Goal: Book appointment/travel/reservation

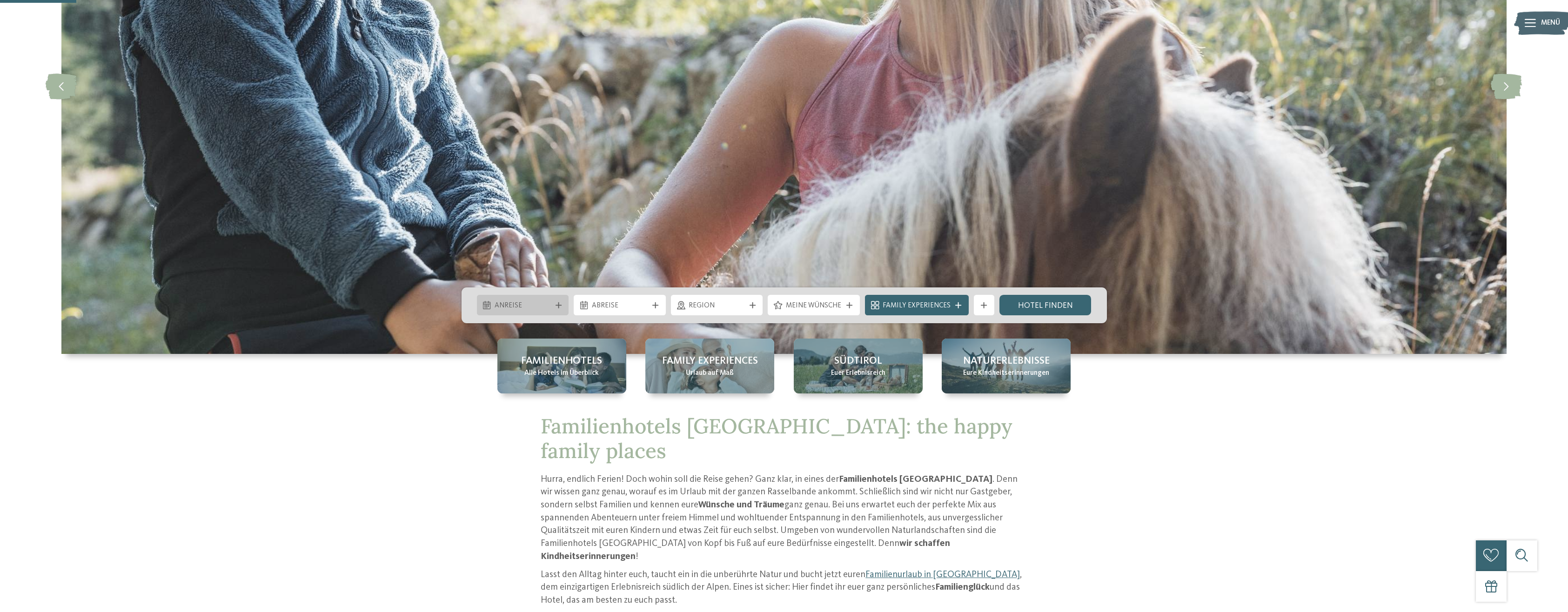
click at [506, 301] on span "Anreise" at bounding box center [523, 306] width 56 height 10
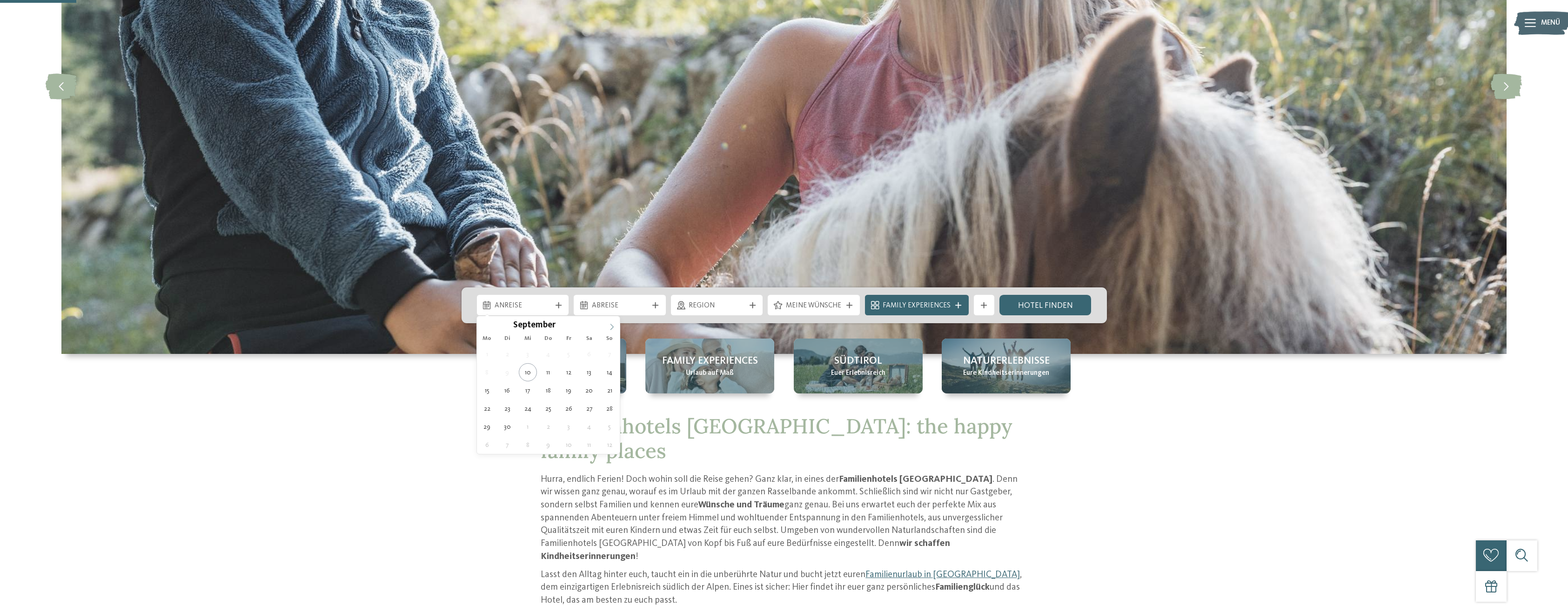
click at [610, 322] on span at bounding box center [612, 324] width 16 height 16
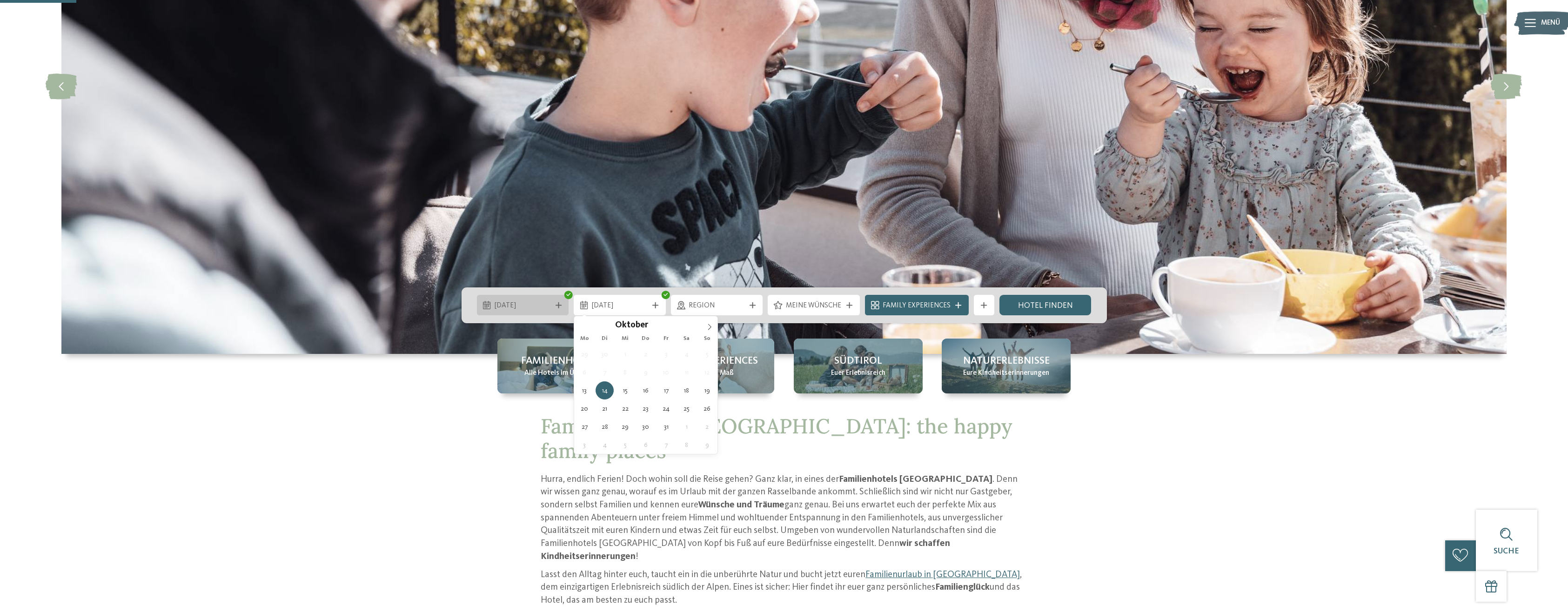
click at [523, 301] on span "13.10.2025" at bounding box center [523, 306] width 56 height 10
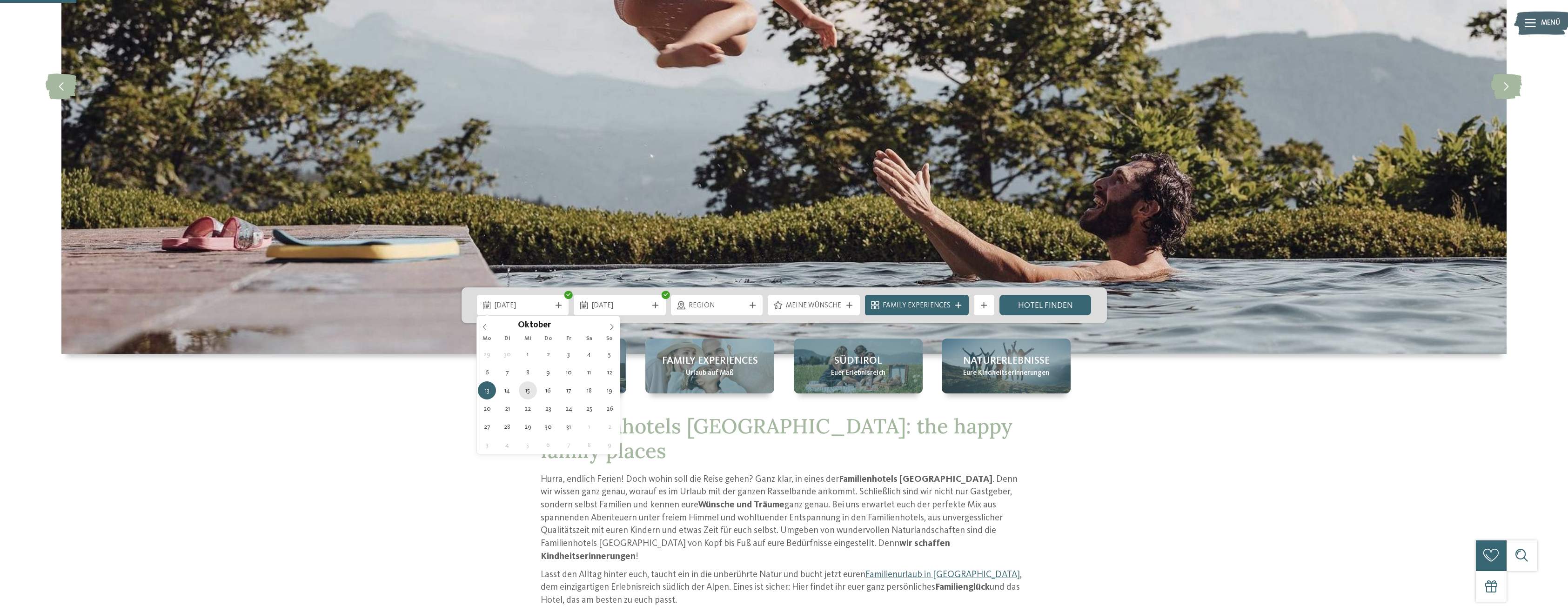
type div "[DATE]"
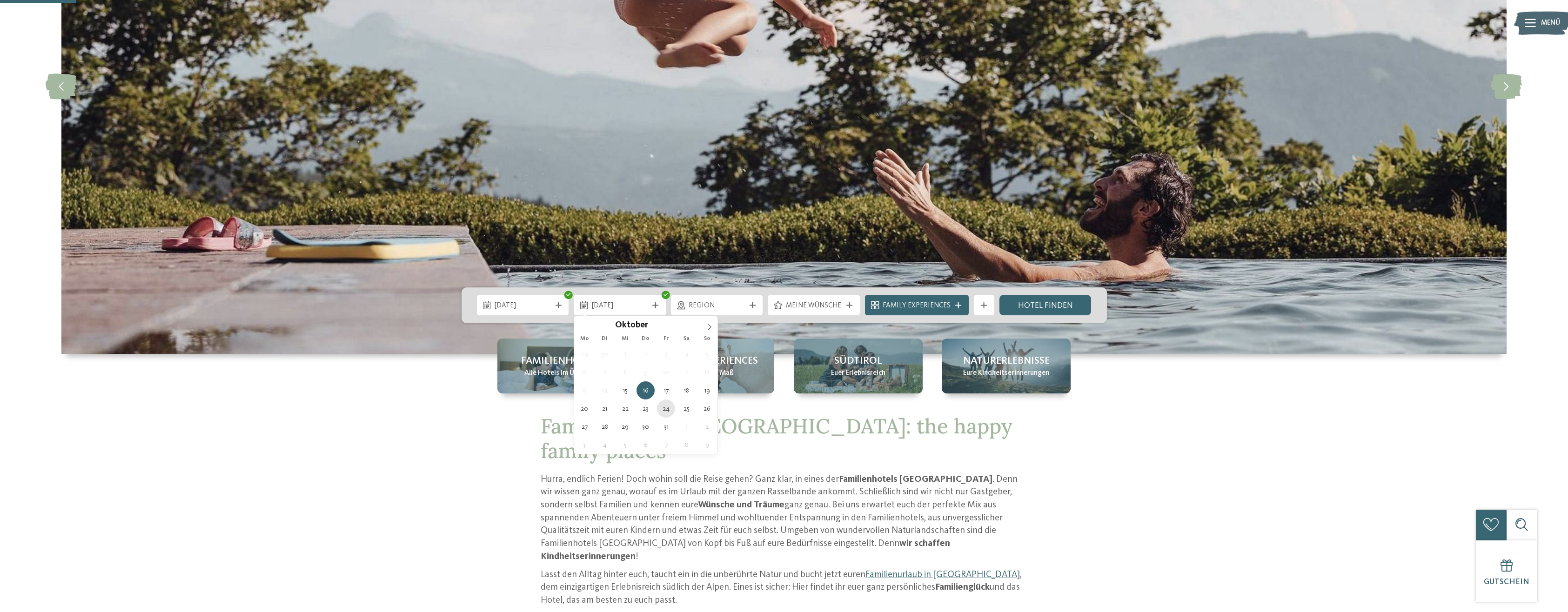
type div "[DATE]"
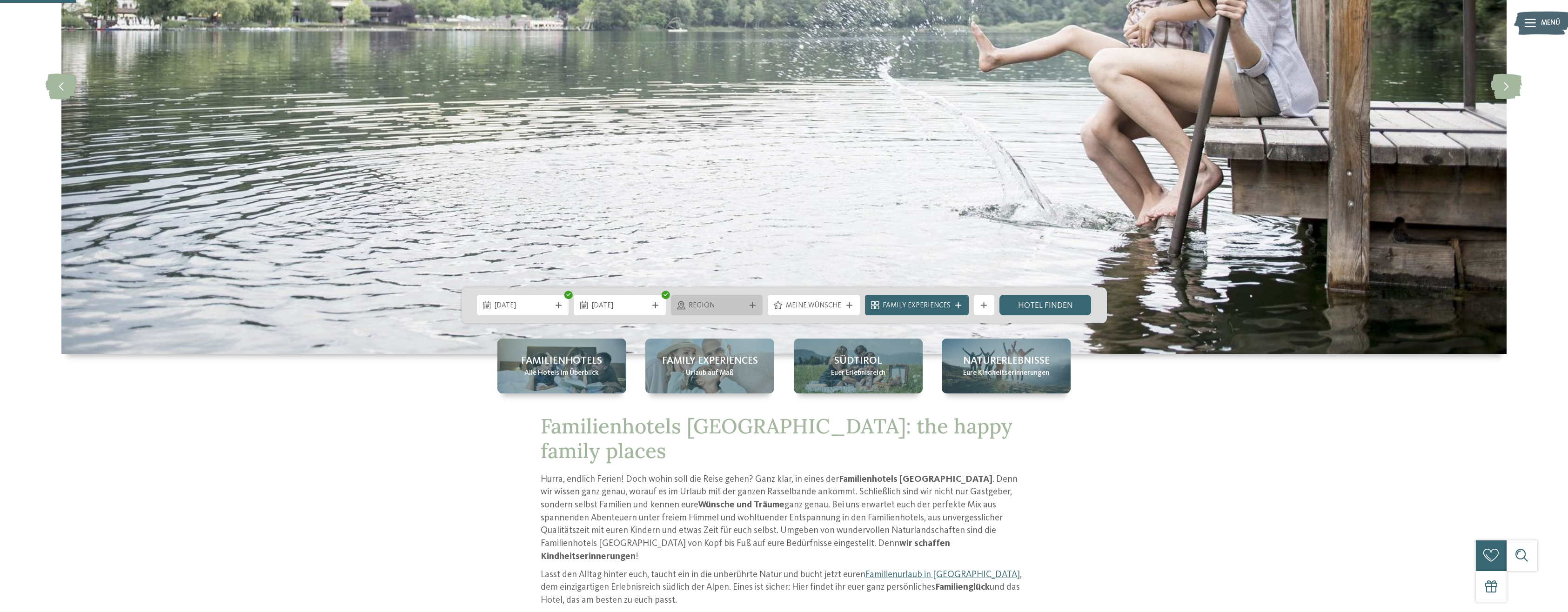
click at [731, 308] on span "Region" at bounding box center [716, 306] width 56 height 10
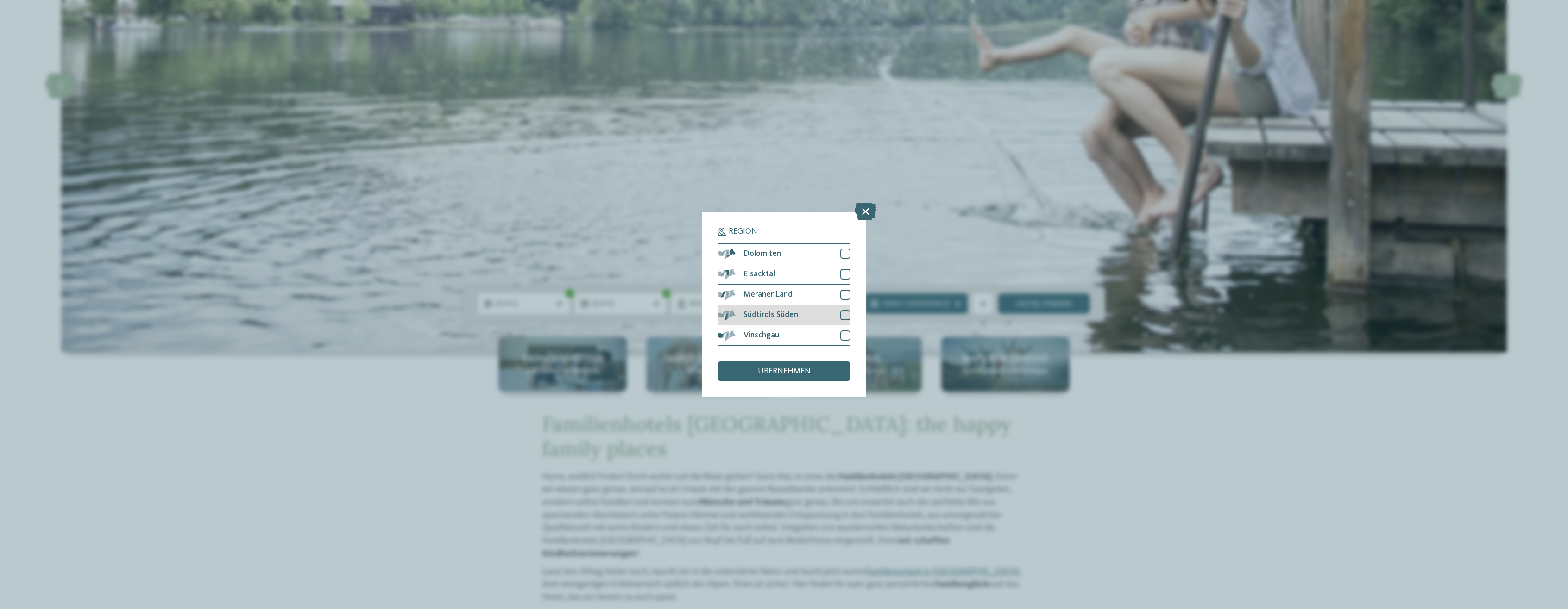
click at [782, 319] on span "Südtirols Süden" at bounding box center [771, 315] width 55 height 9
click at [822, 315] on div "Südtirols Süden" at bounding box center [784, 315] width 133 height 20
click at [813, 367] on div "übernehmen" at bounding box center [784, 371] width 133 height 20
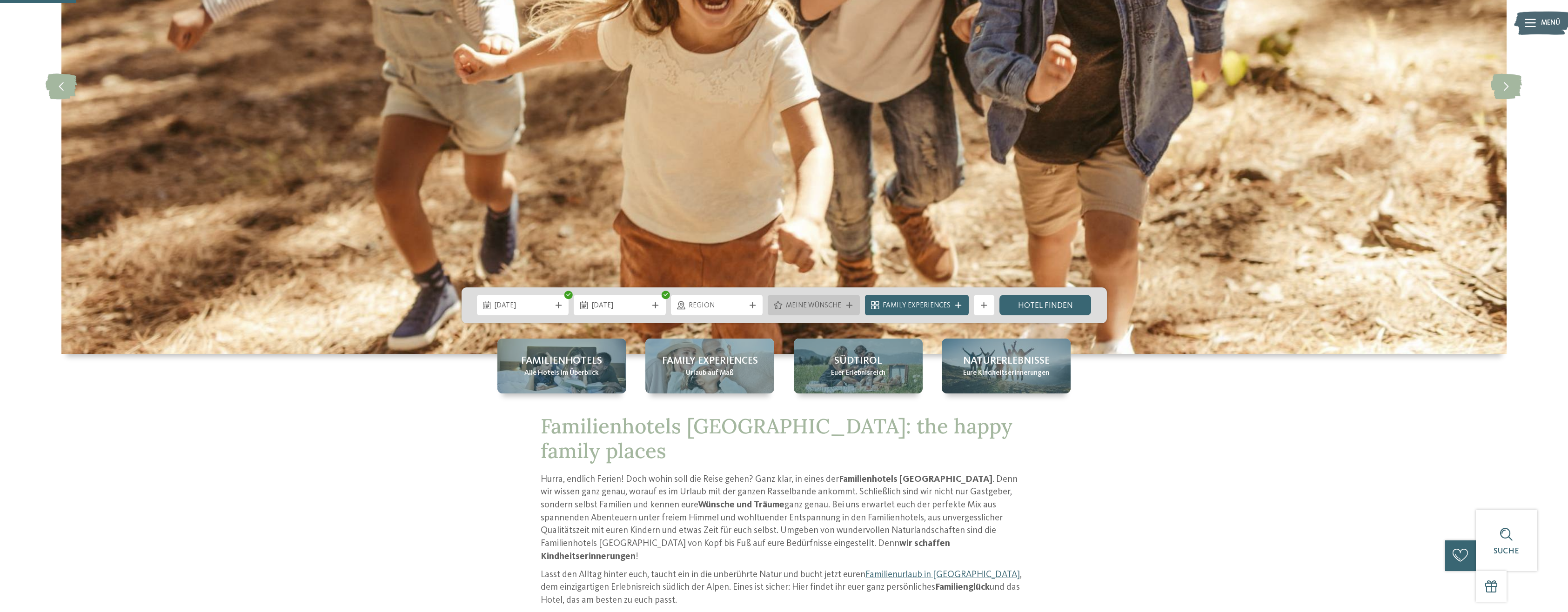
click at [795, 300] on div "Meine Wünsche" at bounding box center [814, 306] width 61 height 11
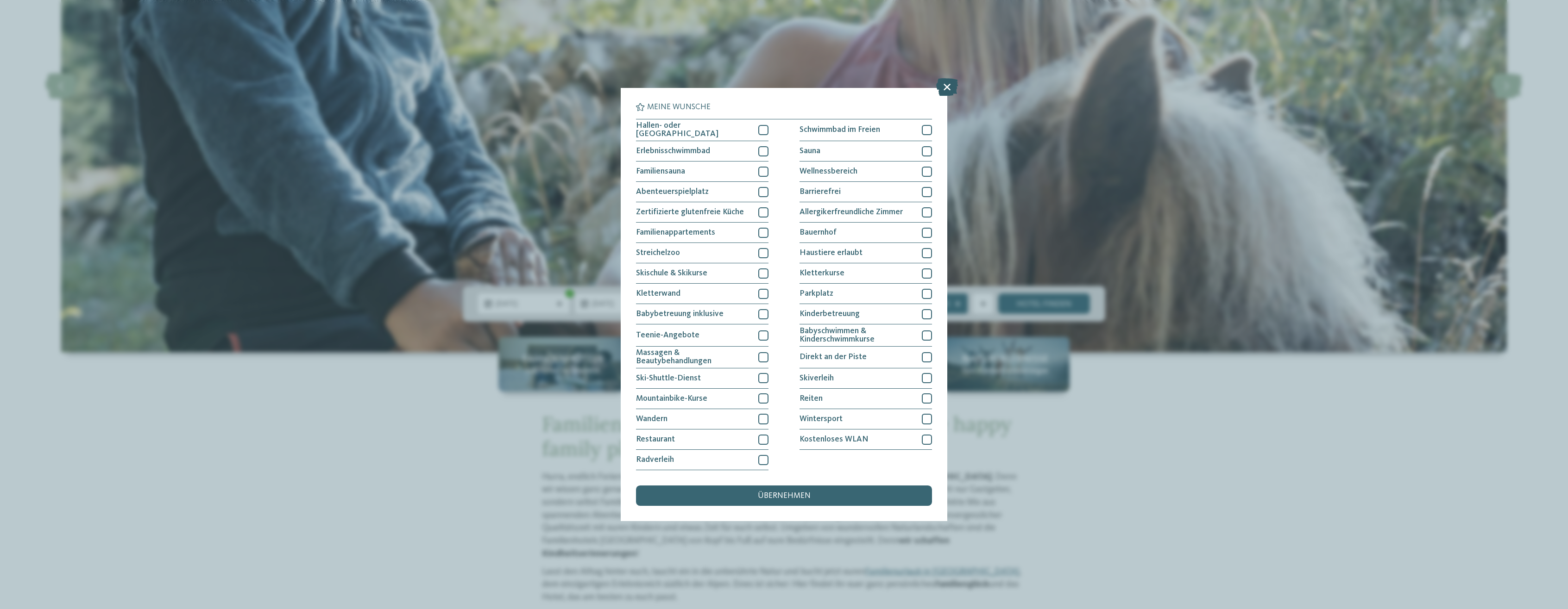
click at [949, 86] on icon at bounding box center [947, 87] width 22 height 18
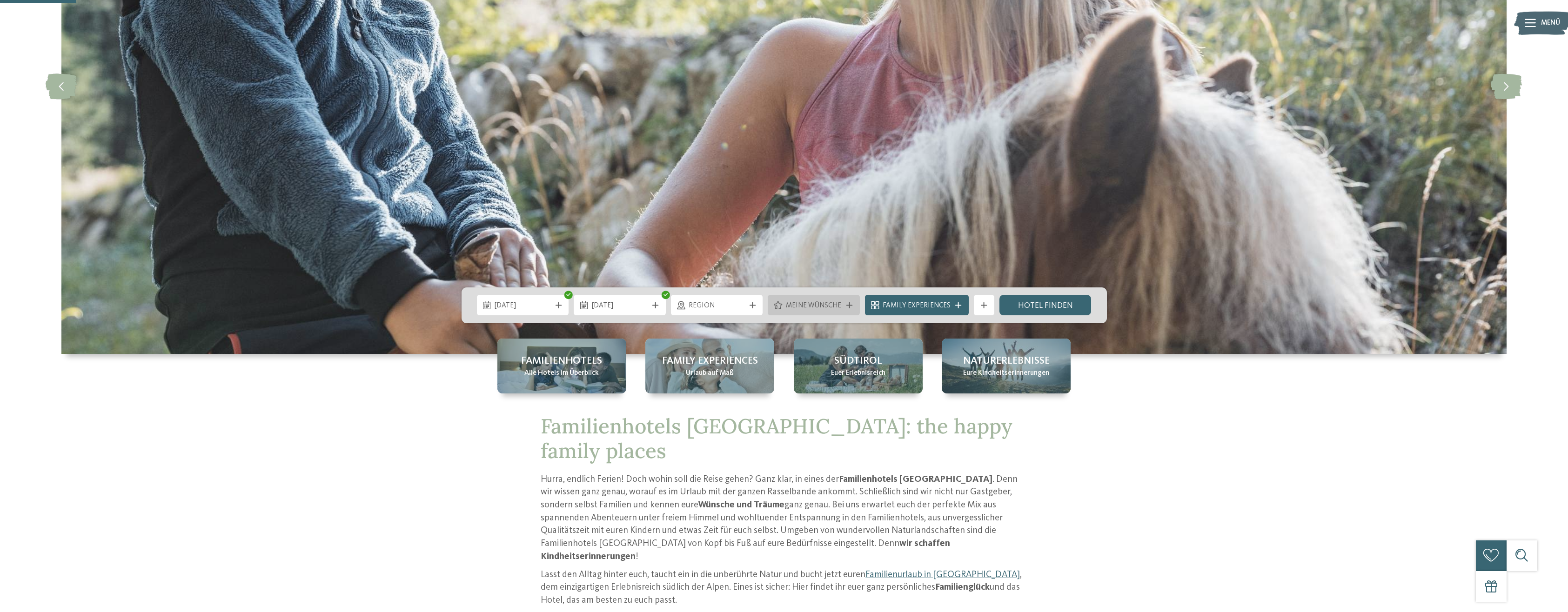
click at [819, 301] on span "Meine Wünsche" at bounding box center [814, 306] width 56 height 10
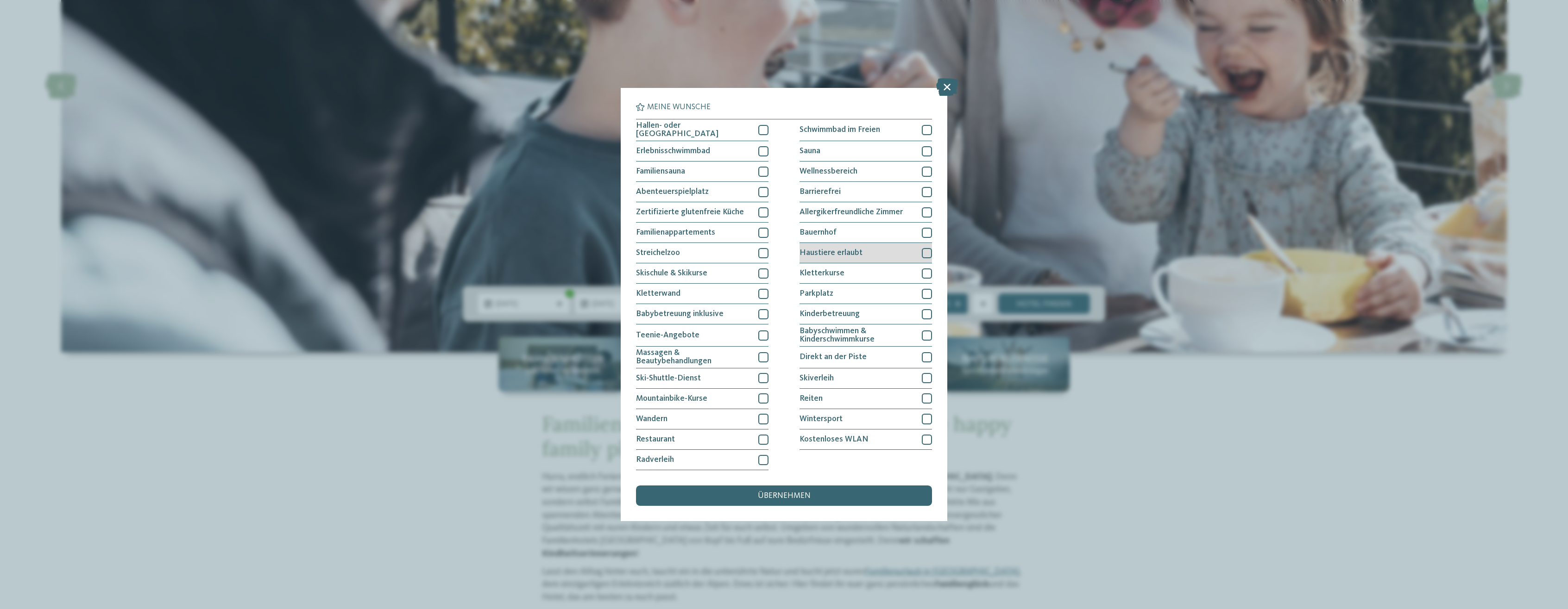
click at [914, 256] on div "Haustiere erlaubt" at bounding box center [866, 253] width 133 height 20
click at [1018, 295] on div "Meine Wünsche Hallen- oder Schleusenbad Schwimmbad im Freien" at bounding box center [784, 304] width 1568 height 609
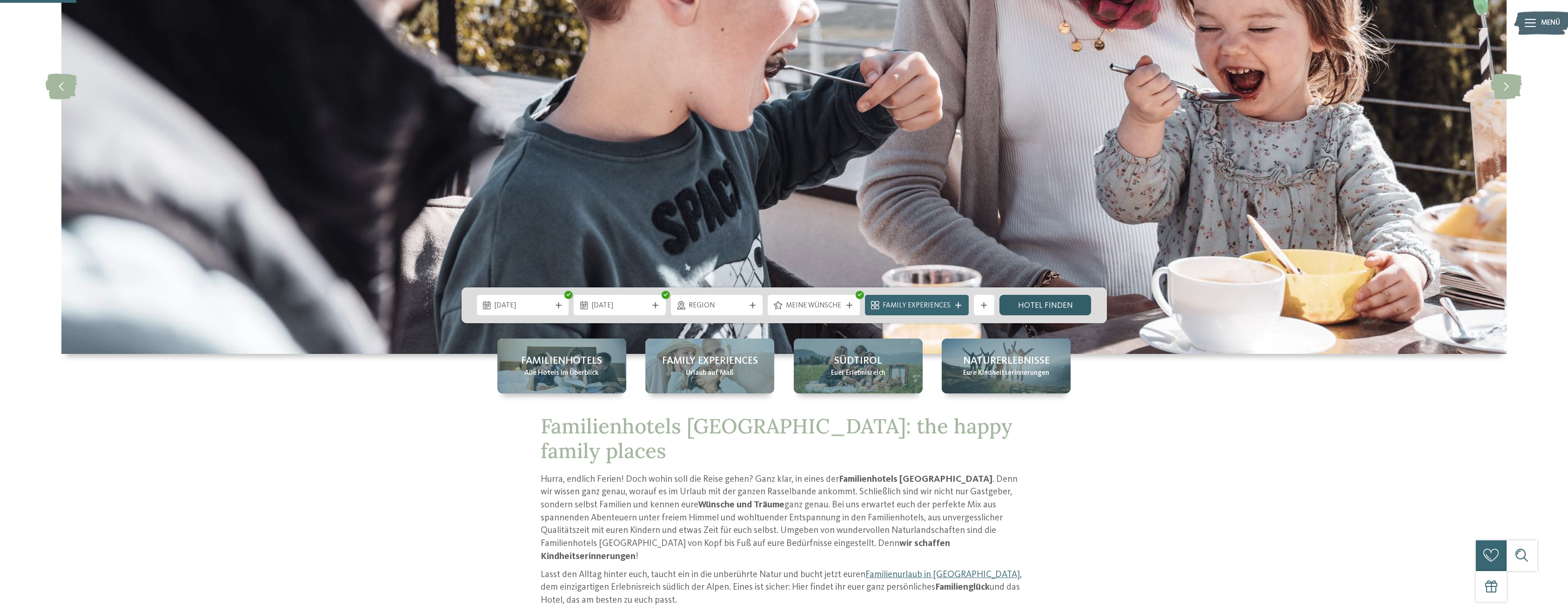
click at [1033, 306] on link "Hotel finden" at bounding box center [1045, 304] width 92 height 20
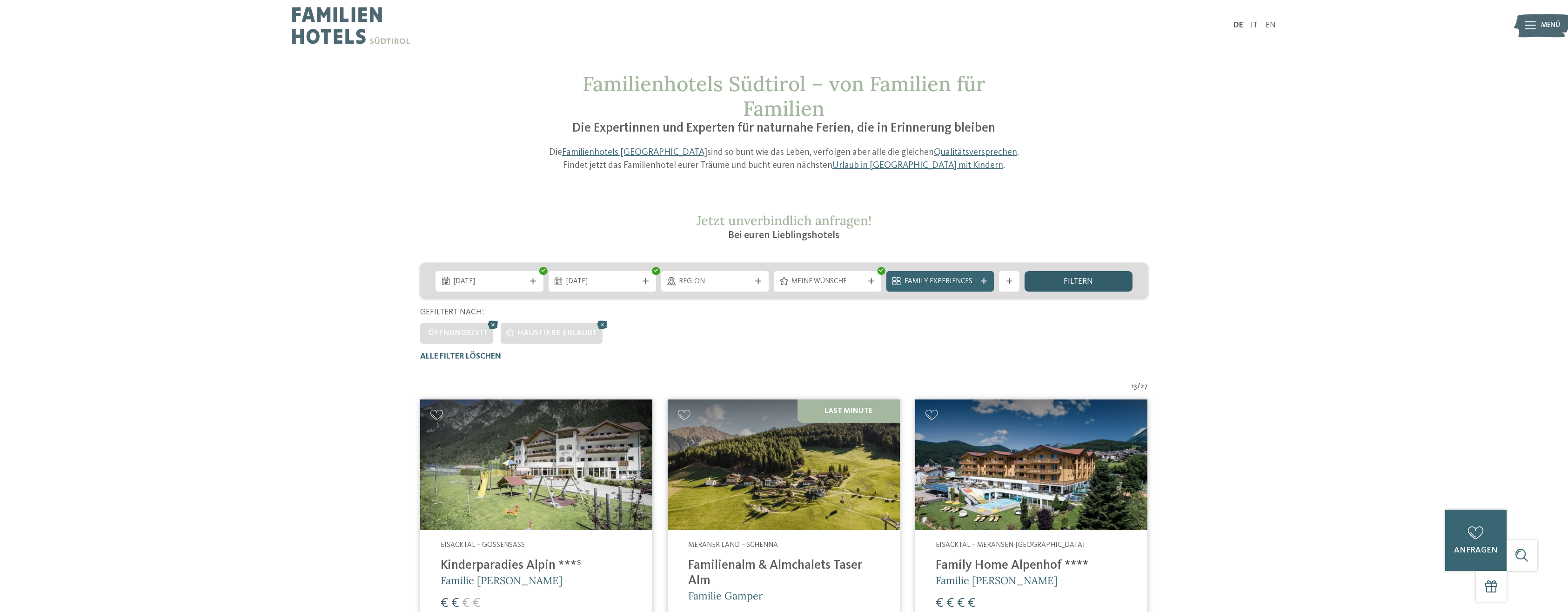
click at [1058, 286] on div "filtern" at bounding box center [1078, 281] width 108 height 20
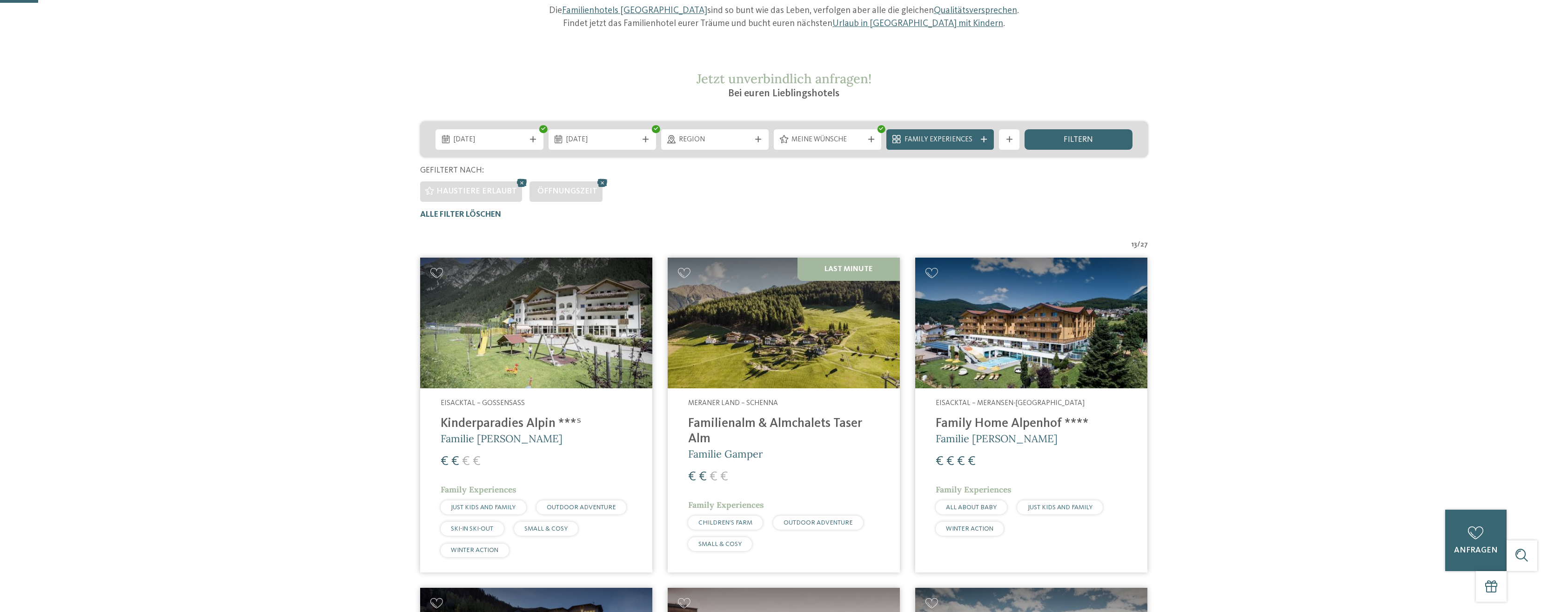
scroll to position [46, 0]
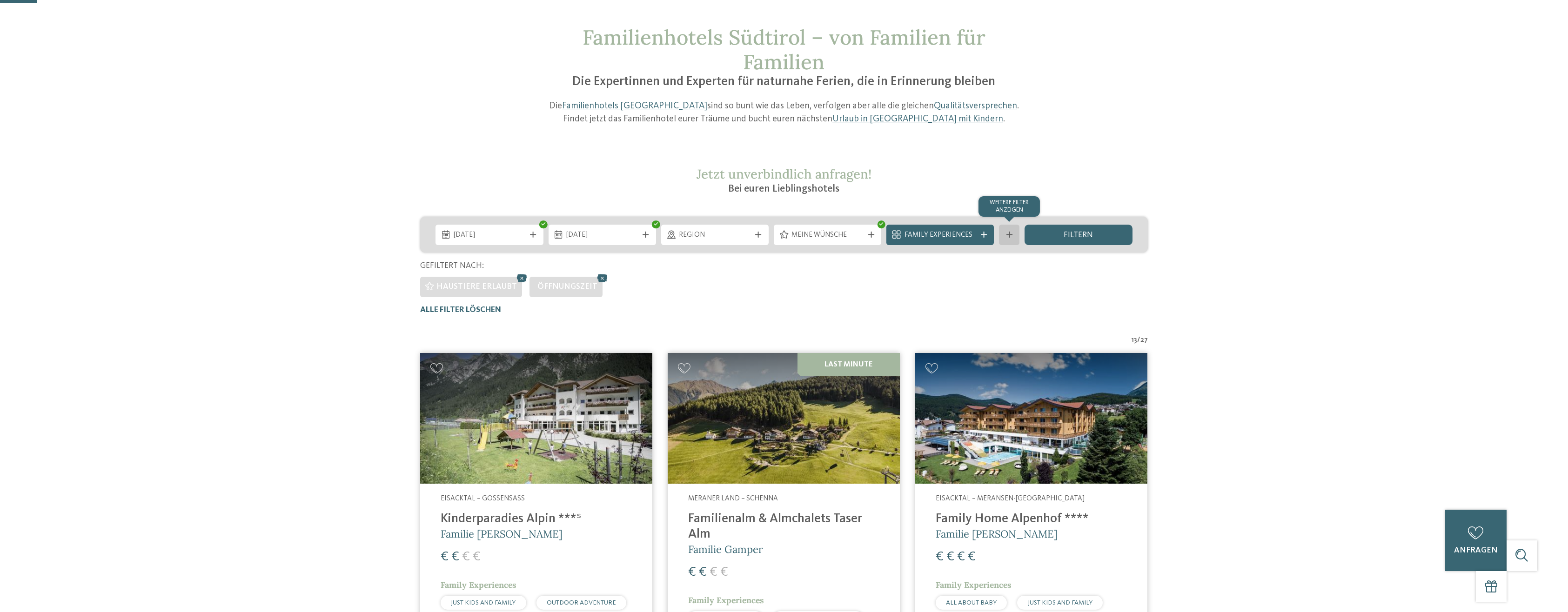
click at [1011, 235] on icon at bounding box center [1009, 235] width 6 height 6
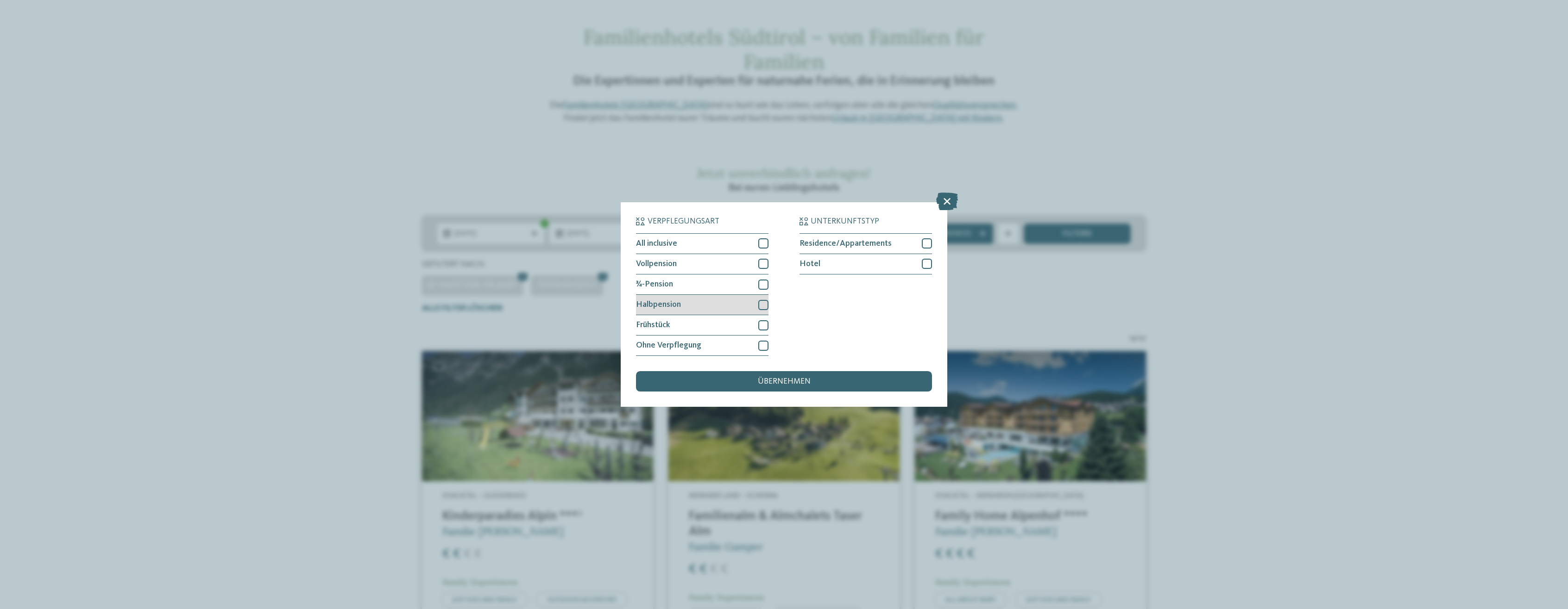
click at [763, 309] on div at bounding box center [763, 305] width 10 height 10
click at [792, 377] on div "übernehmen" at bounding box center [784, 381] width 296 height 20
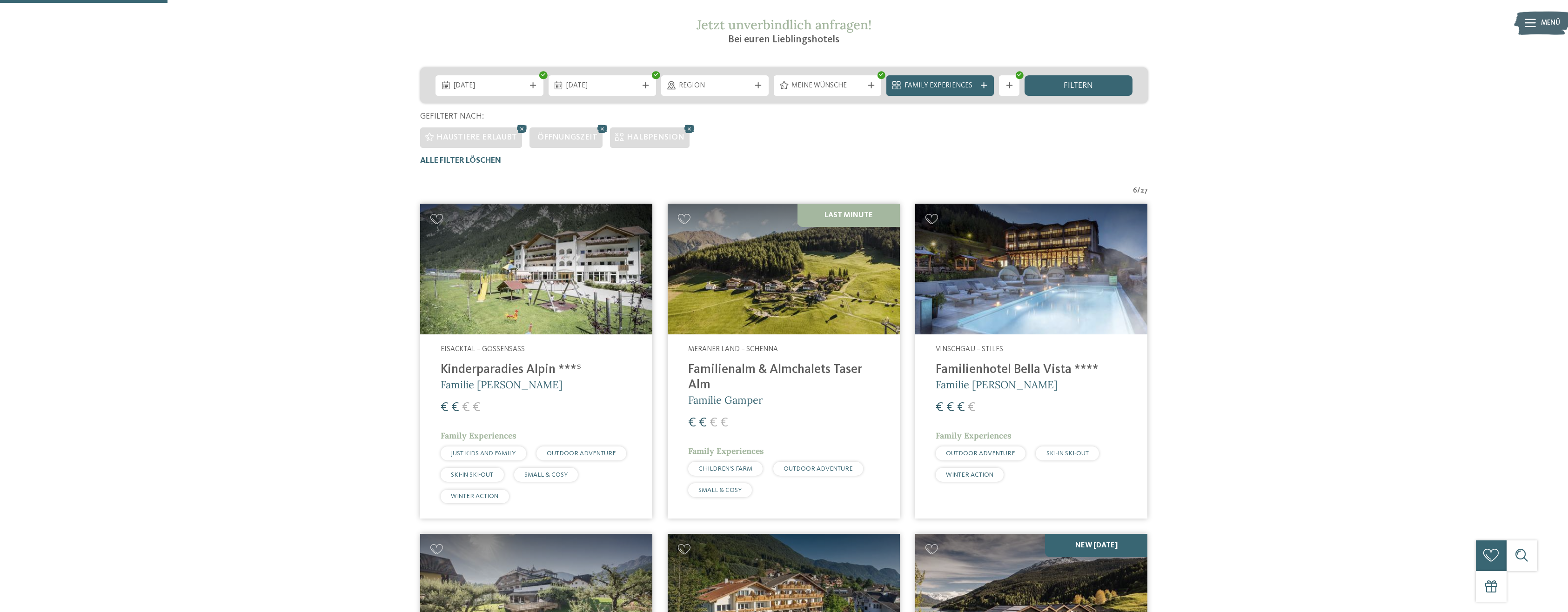
scroll to position [108, 0]
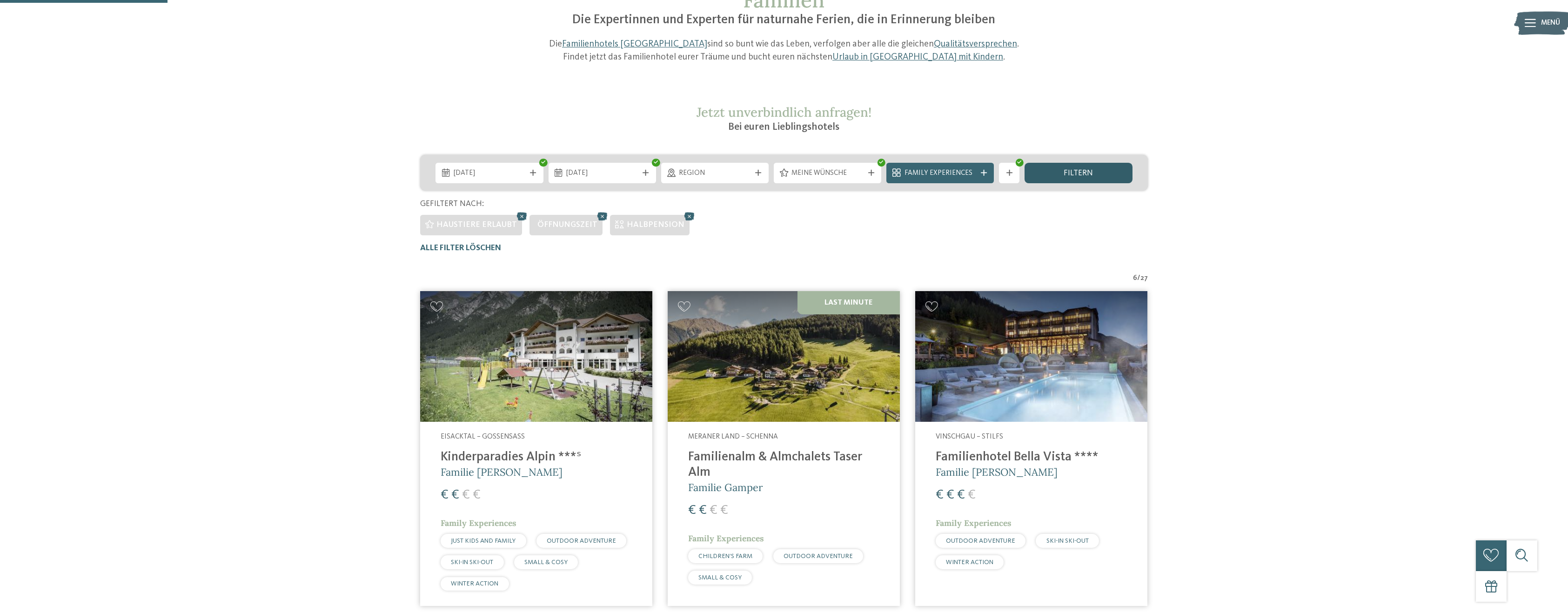
click at [1055, 177] on div "filtern" at bounding box center [1078, 172] width 108 height 20
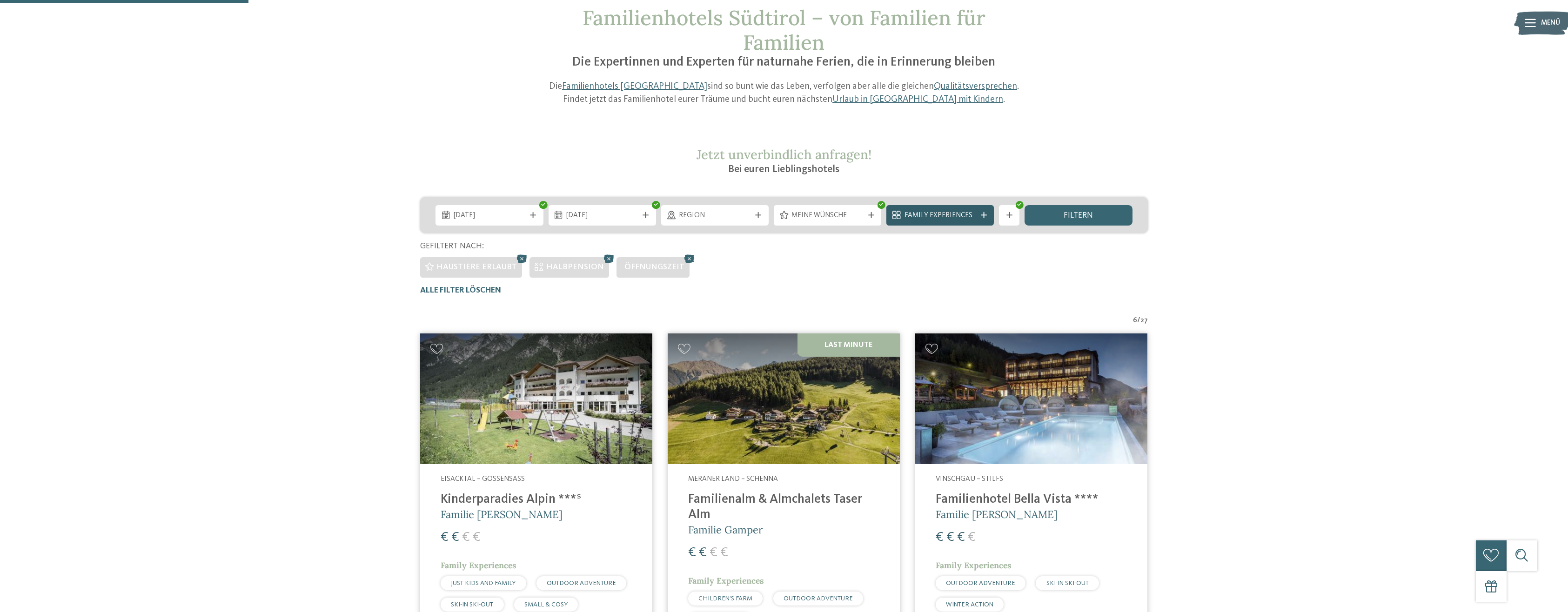
scroll to position [62, 0]
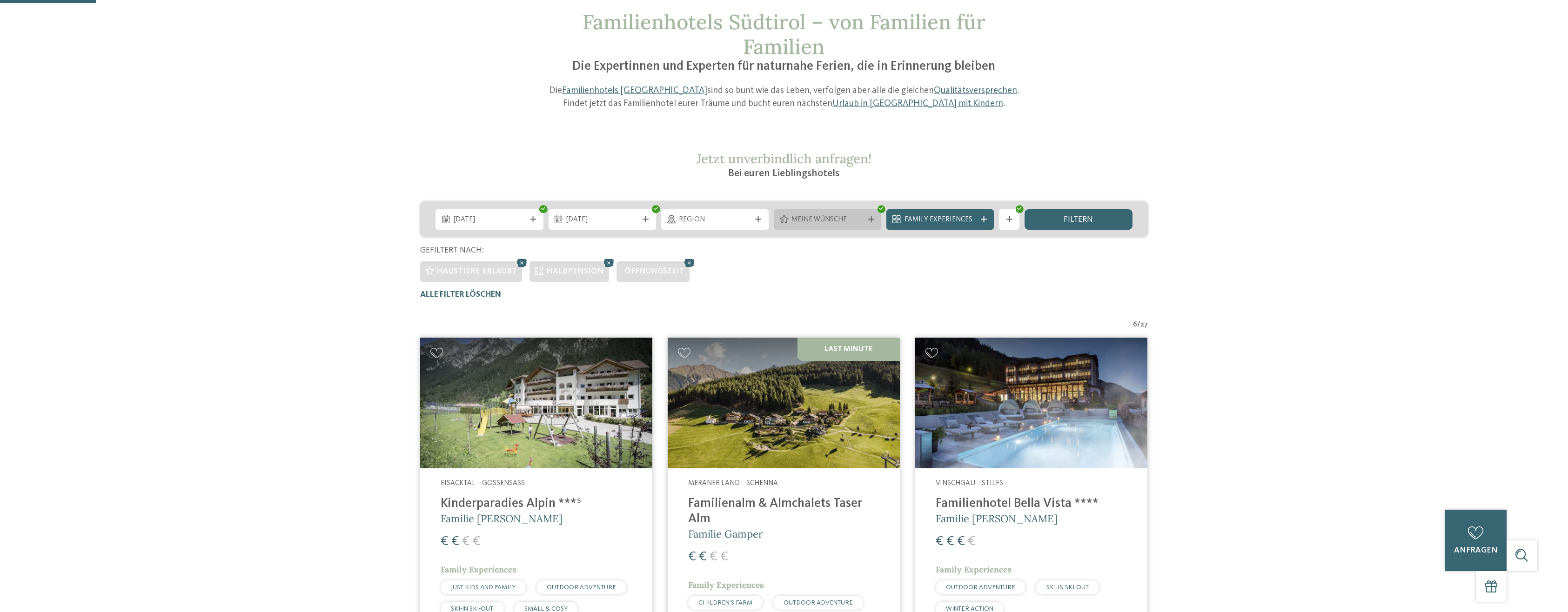
click at [858, 221] on span "Meine Wünsche" at bounding box center [826, 220] width 72 height 10
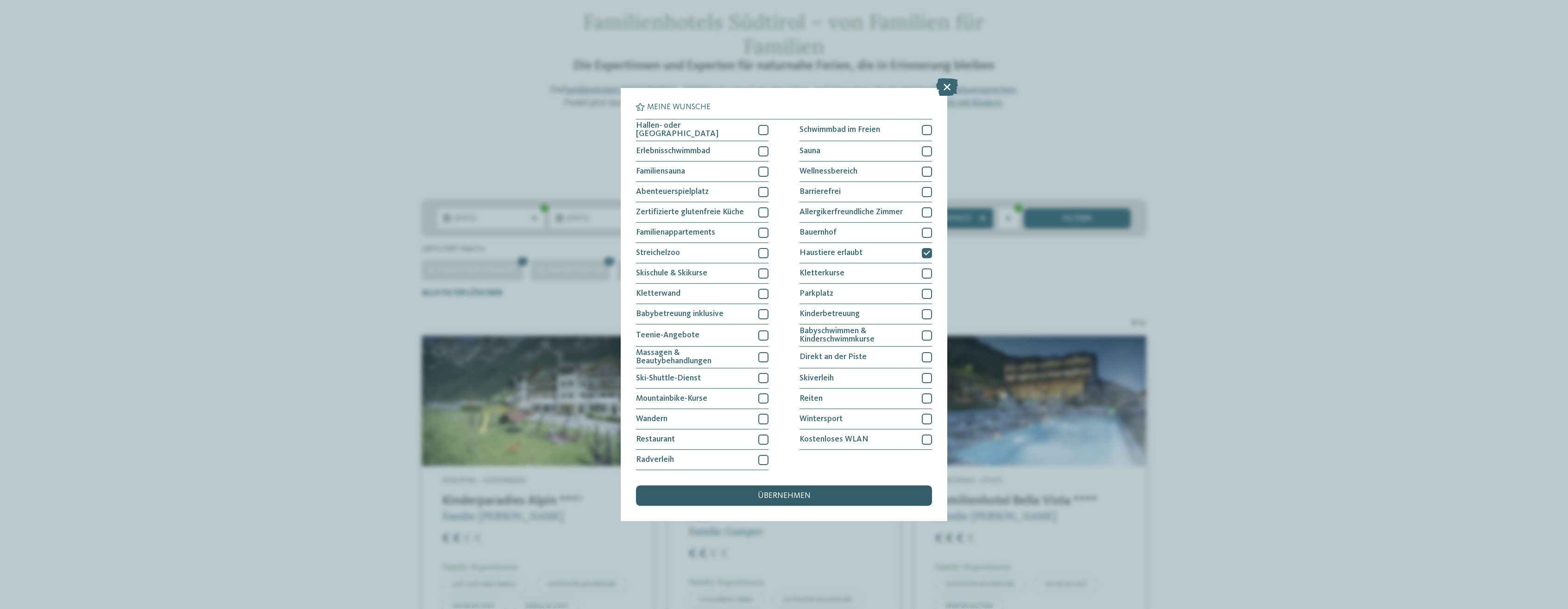
click at [834, 492] on div "übernehmen" at bounding box center [784, 495] width 296 height 20
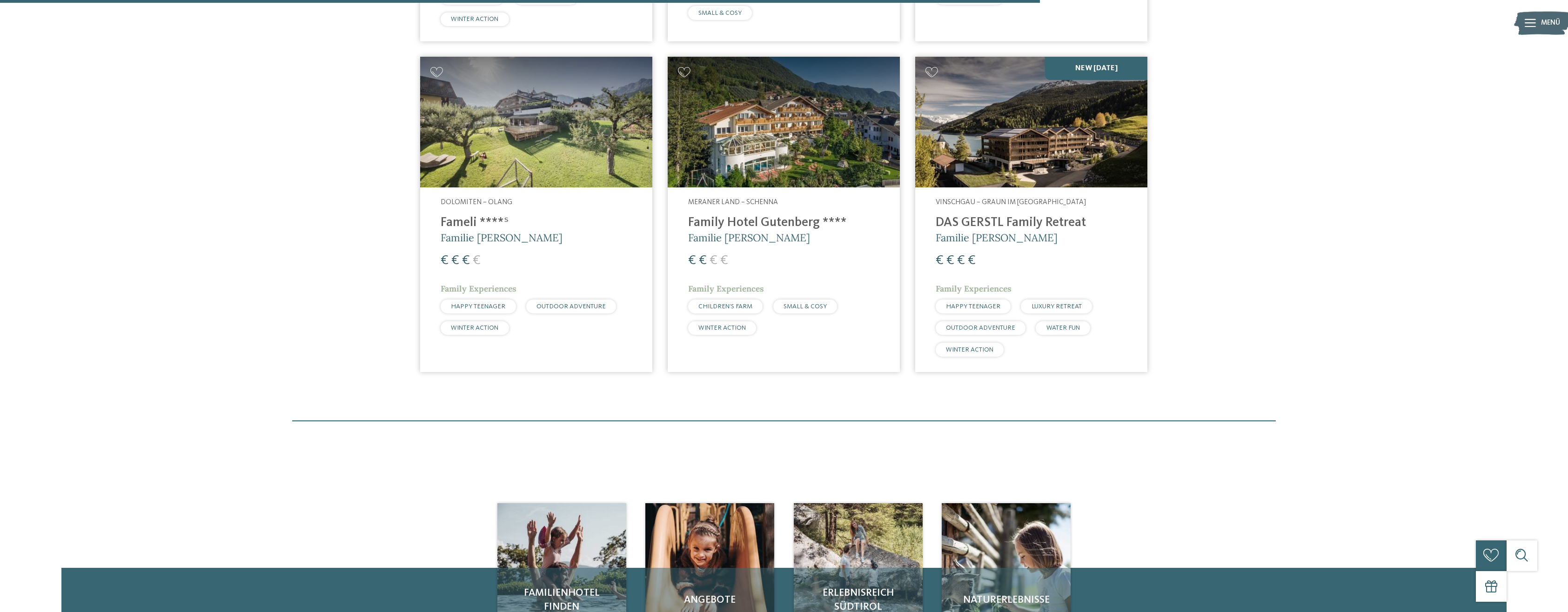
scroll to position [713, 0]
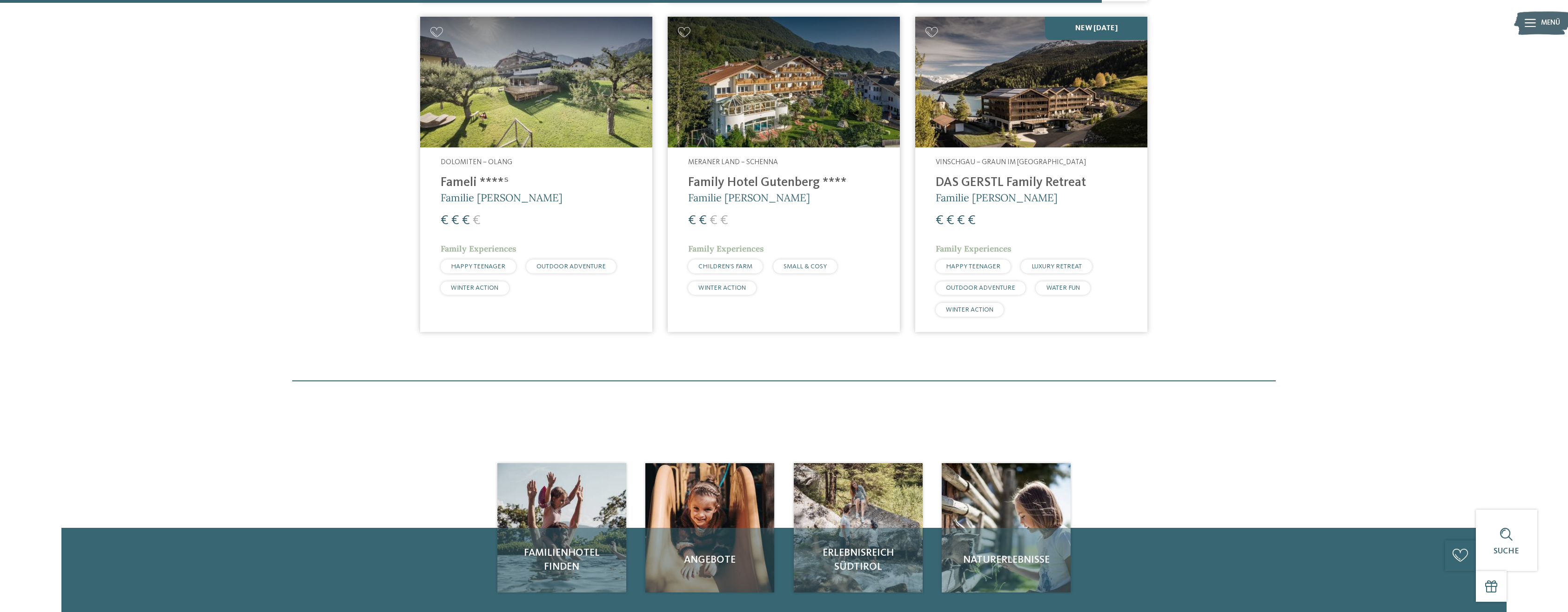
click at [805, 80] on img at bounding box center [784, 82] width 232 height 131
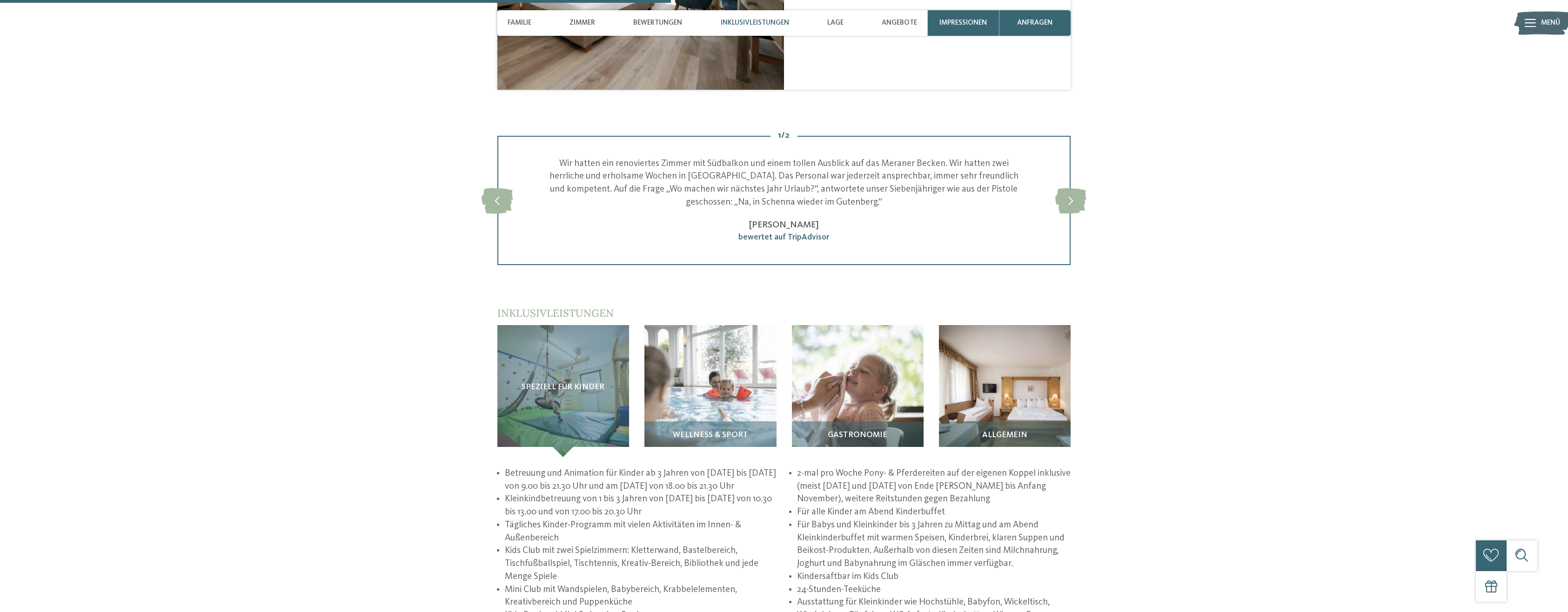
scroll to position [1396, 0]
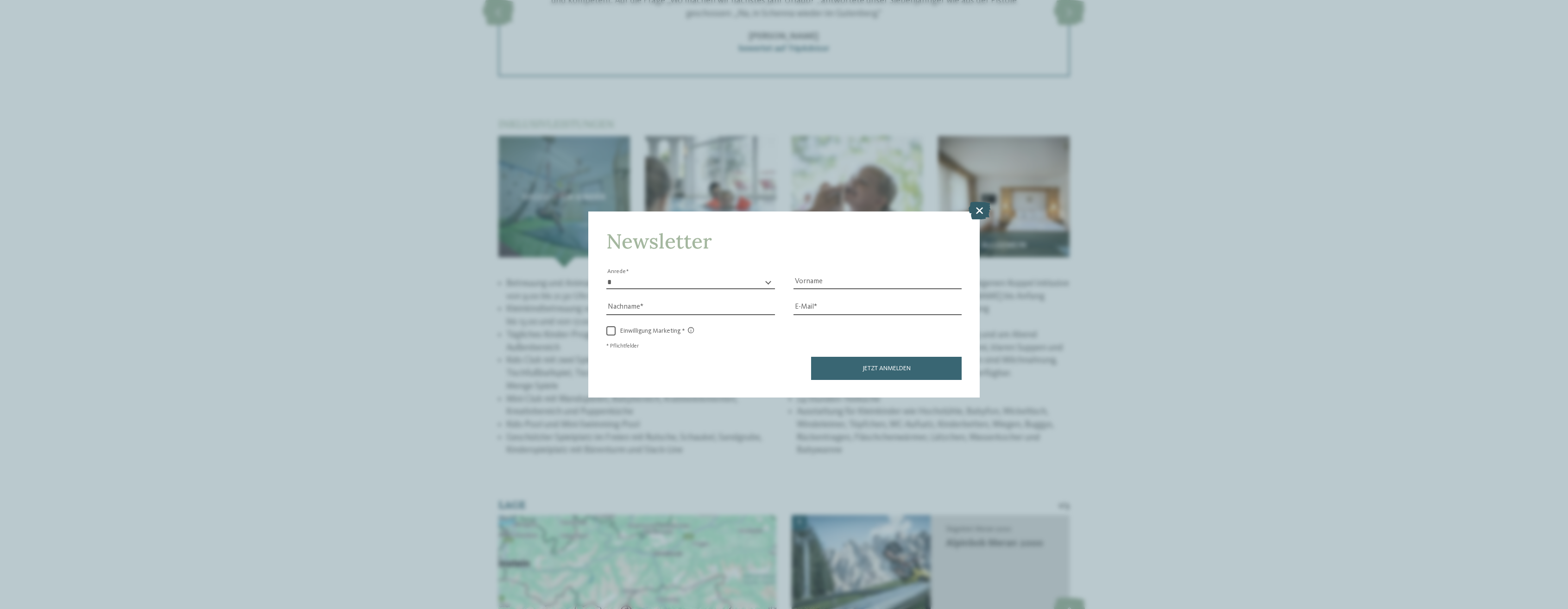
click at [978, 210] on icon at bounding box center [979, 211] width 22 height 18
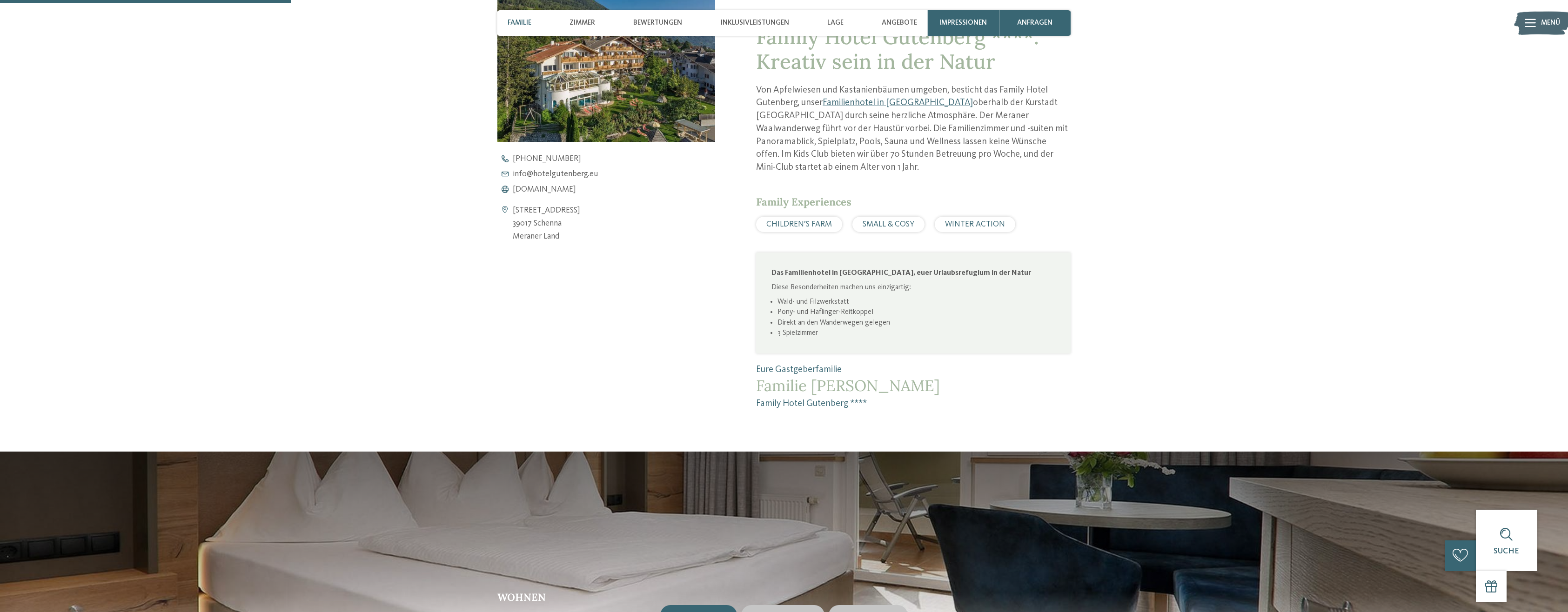
scroll to position [372, 0]
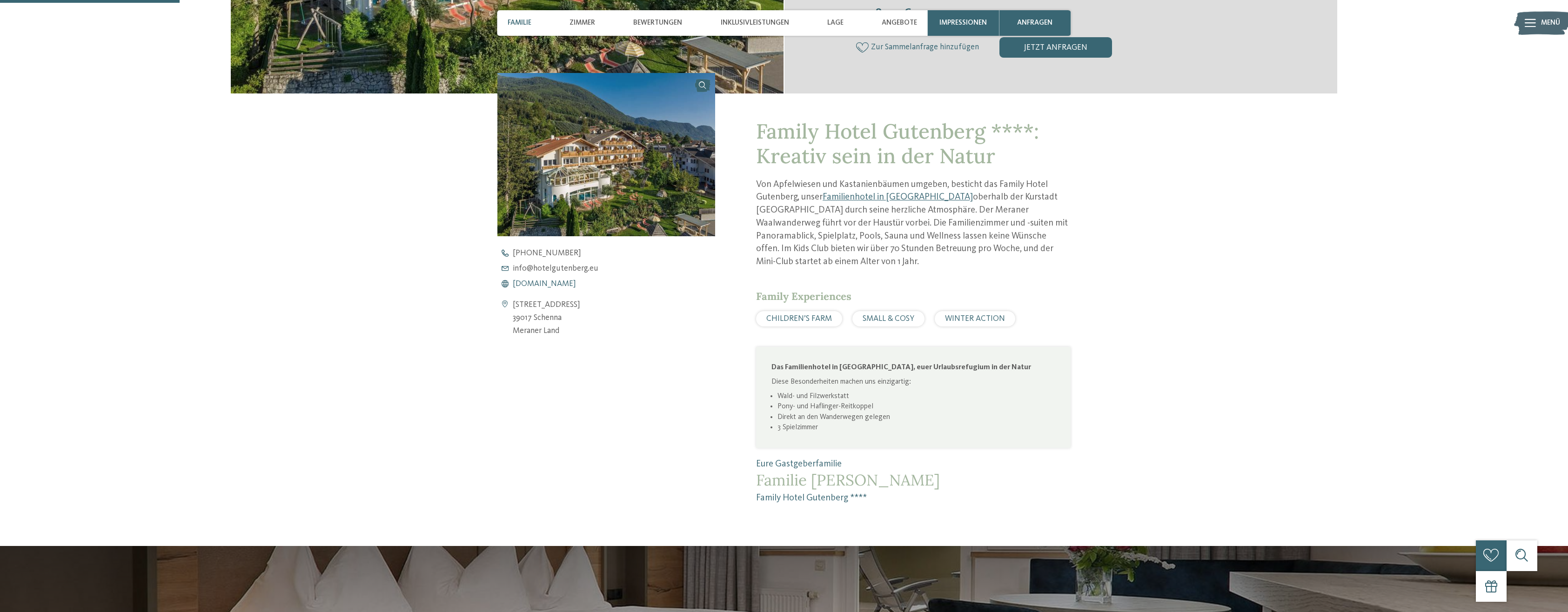
click at [549, 285] on span "www.hotelgutenberg.eu" at bounding box center [544, 284] width 63 height 9
